Goal: Browse casually

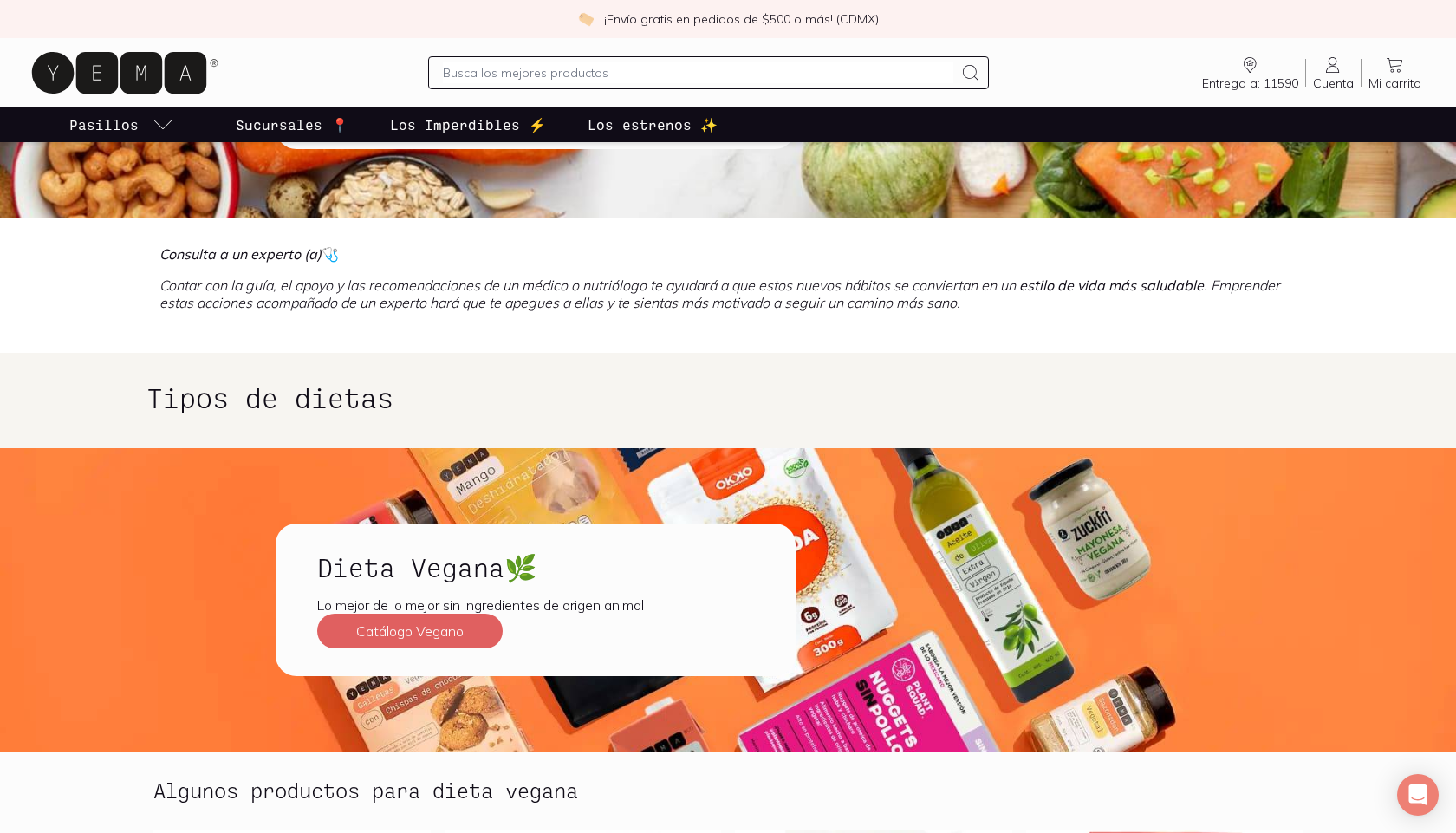
scroll to position [288, 0]
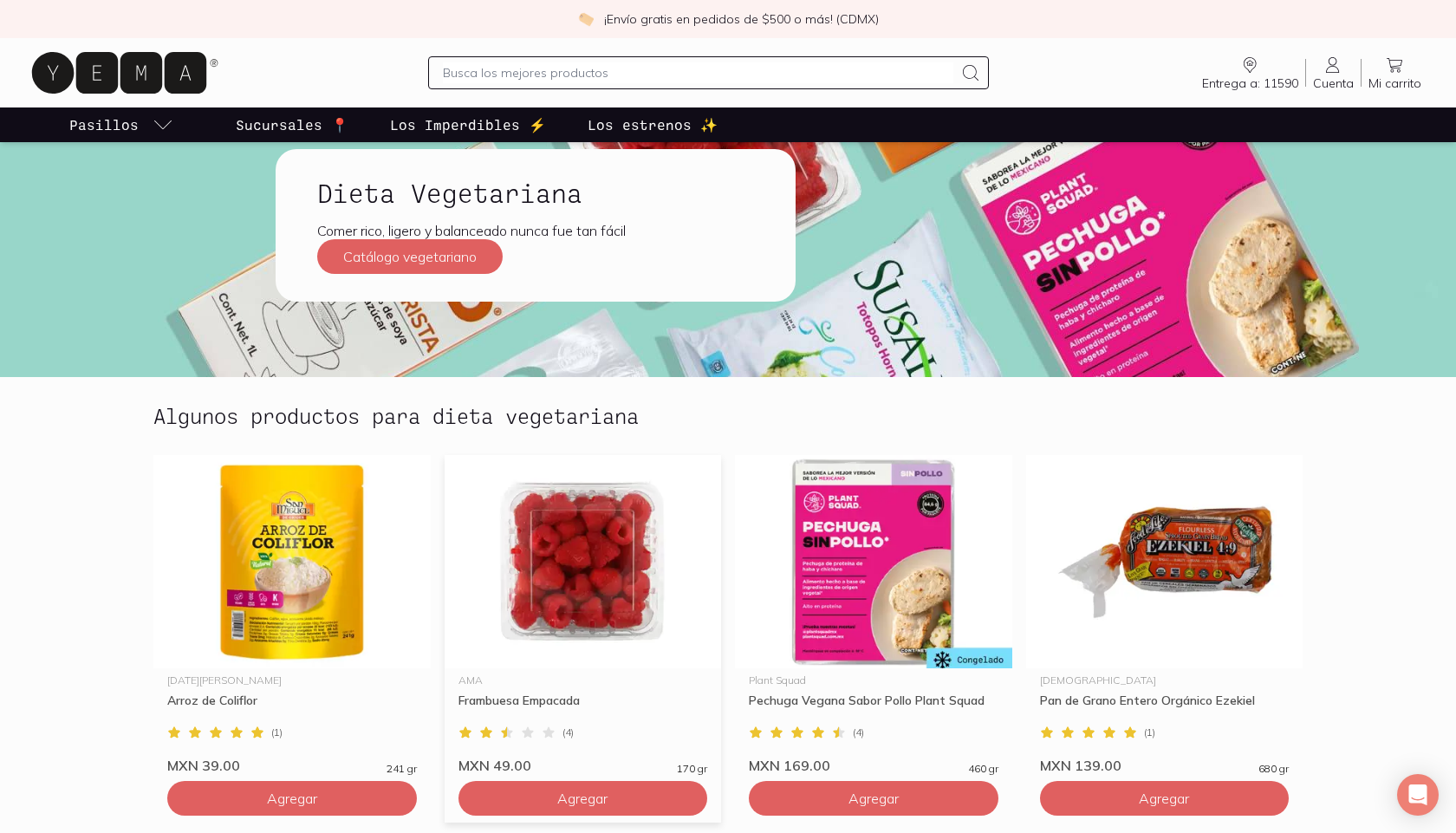
scroll to position [5172, 0]
